Goal: Task Accomplishment & Management: Manage account settings

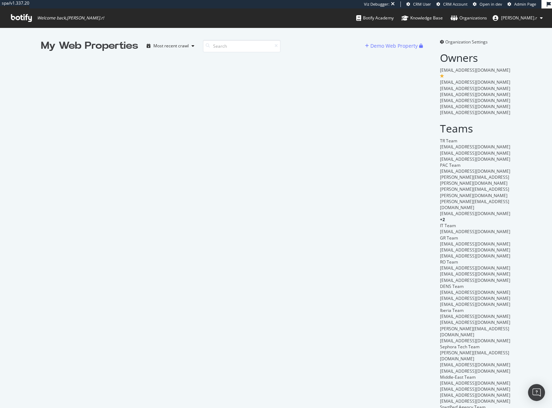
scroll to position [403, 542]
click at [228, 50] on input at bounding box center [242, 46] width 78 height 12
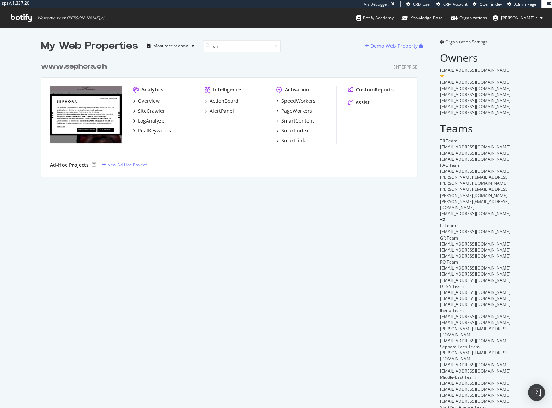
scroll to position [119, 377]
type input "ch"
click at [295, 99] on div "SpeedWorkers" at bounding box center [298, 100] width 34 height 7
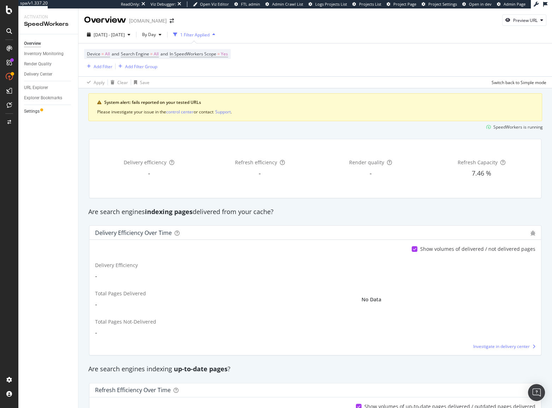
click at [41, 108] on div at bounding box center [41, 109] width 3 height 3
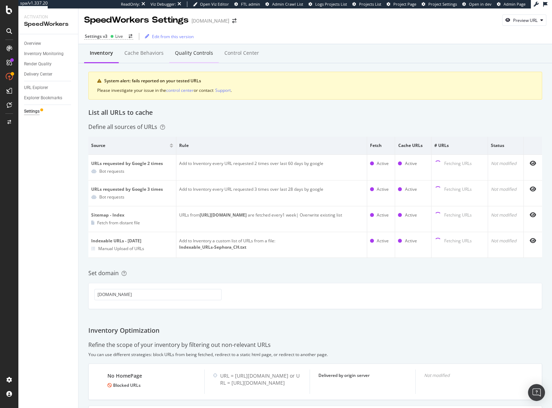
click at [184, 57] on div "Quality Controls" at bounding box center [194, 52] width 38 height 7
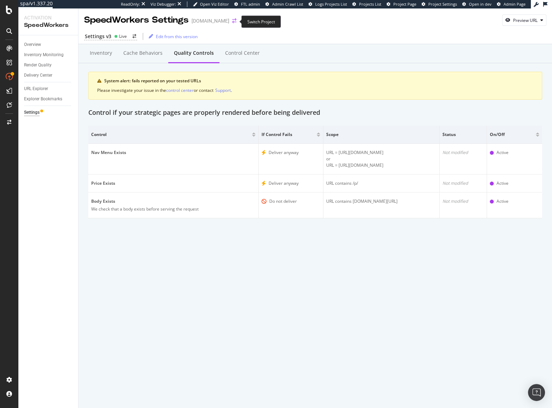
click at [232, 22] on icon "arrow-right-arrow-left" at bounding box center [234, 20] width 4 height 5
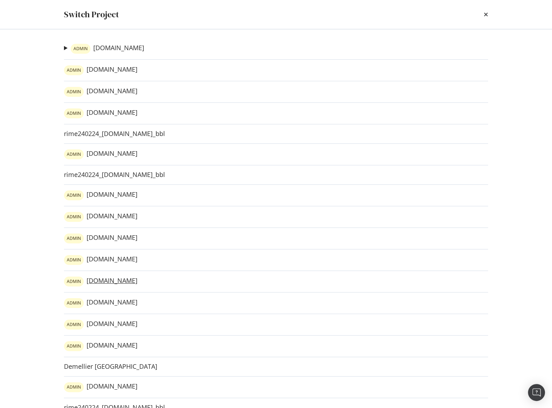
click at [122, 282] on link "ADMIN www.sephora.me" at bounding box center [100, 282] width 73 height 10
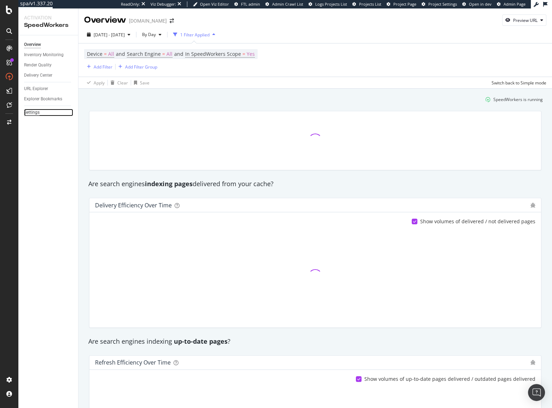
click at [35, 113] on div "Settings" at bounding box center [32, 112] width 16 height 7
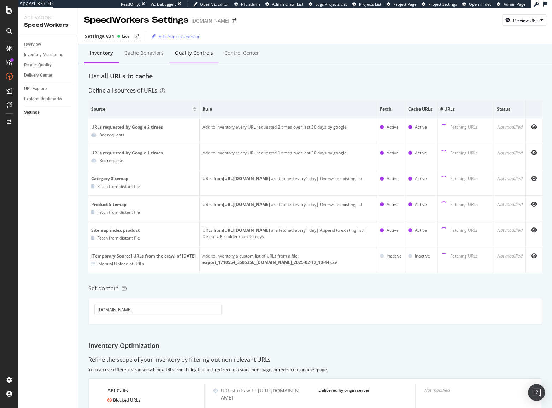
click at [197, 54] on div "Quality Controls" at bounding box center [194, 52] width 38 height 7
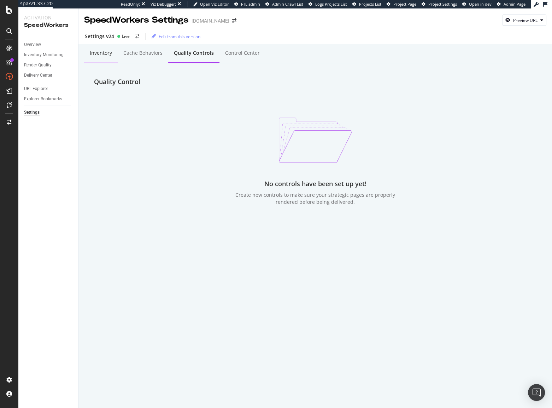
click at [100, 59] on div "Inventory" at bounding box center [101, 53] width 34 height 19
